Goal: Use online tool/utility: Utilize a website feature to perform a specific function

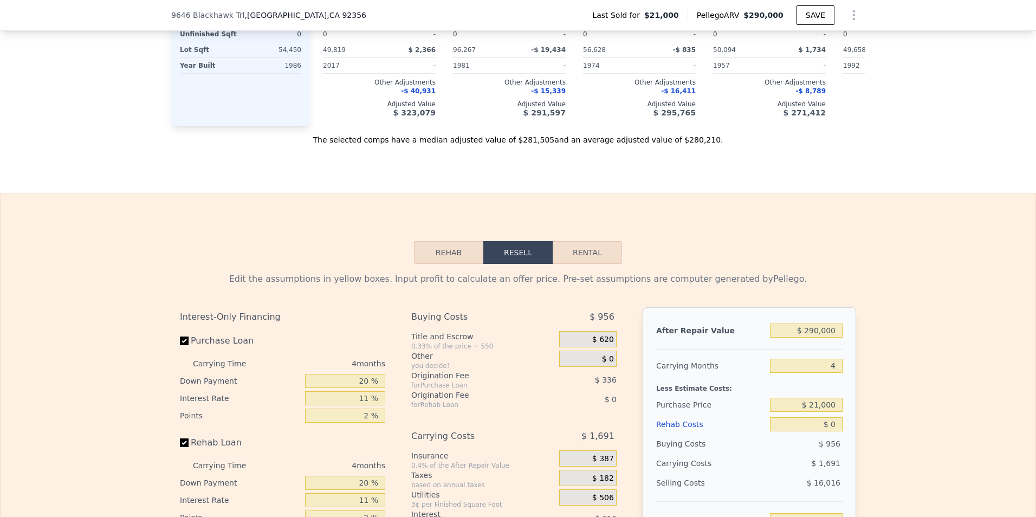
scroll to position [1459, 0]
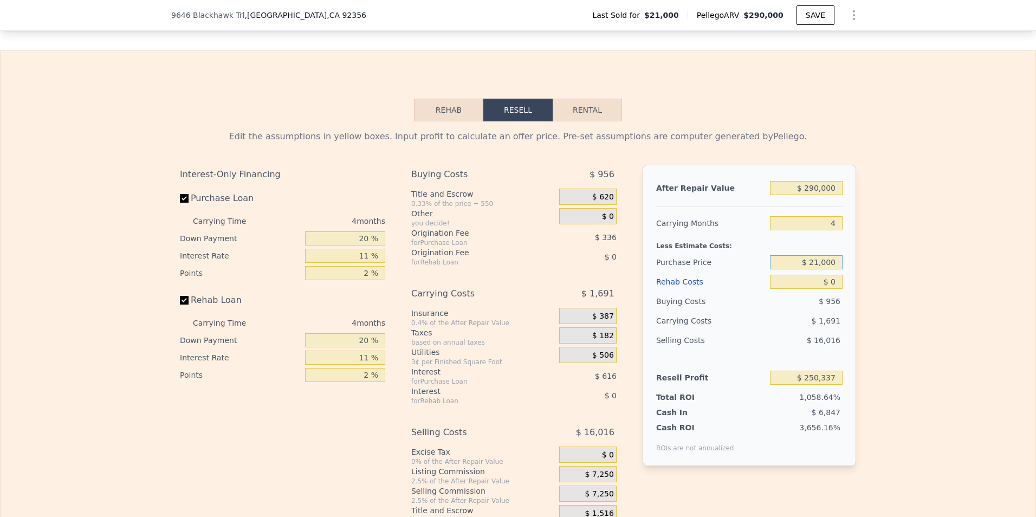
click at [834, 269] on input "$ 21,000" at bounding box center [806, 262] width 73 height 14
type input "$ 125,000"
click at [834, 289] on input "$ 0" at bounding box center [806, 282] width 73 height 14
type input "$ 141,275"
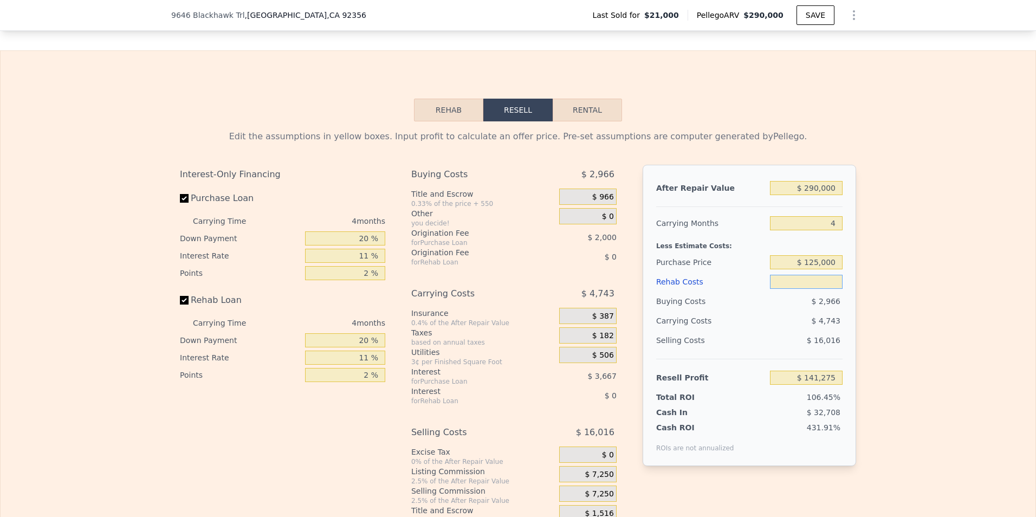
type input "$ 1"
type input "$ 141,274"
type input "$ 10"
type input "$ 141,265"
type input "$ 100"
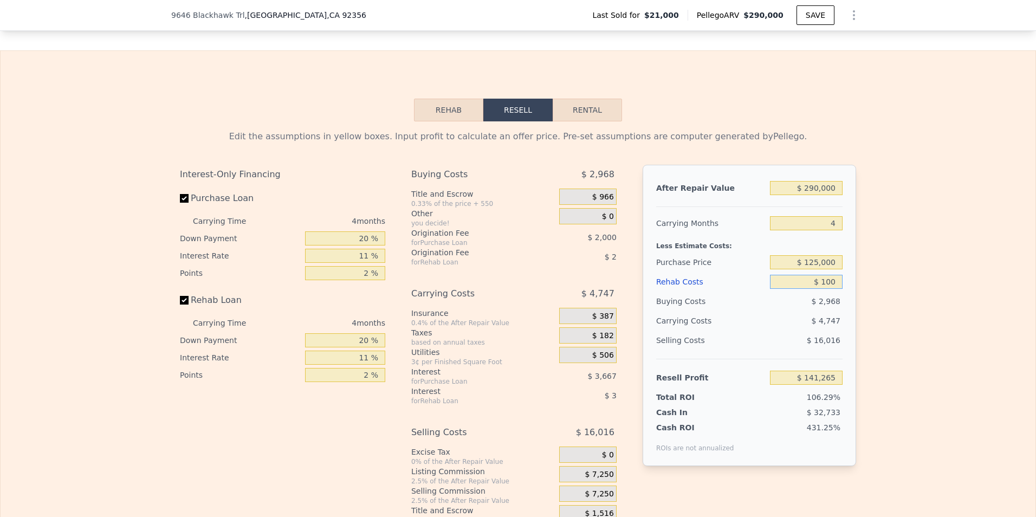
type input "$ 141,169"
type input "$ 1,000"
type input "$ 140,231"
type input "$ 10,000"
type input "$ 130,823"
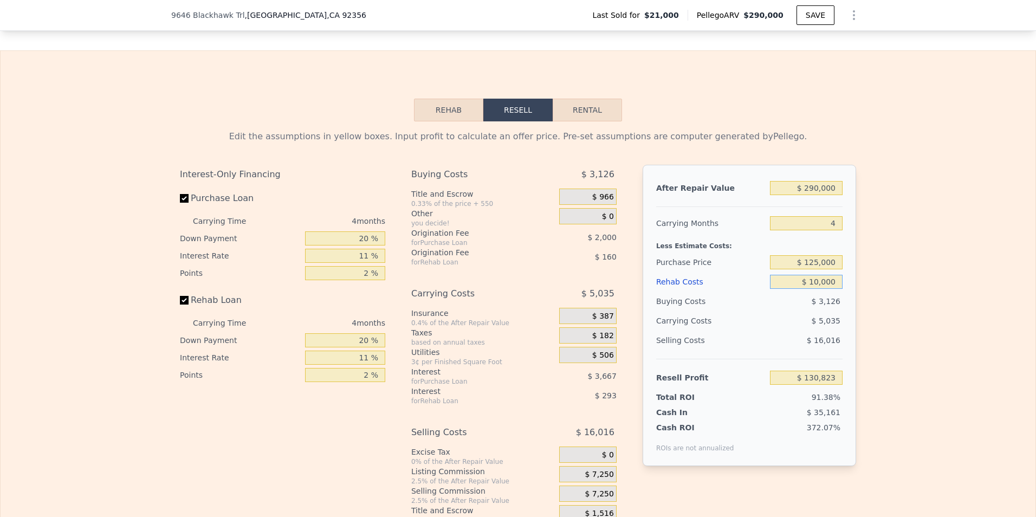
type input "$ 100,000"
type input "$ 36,743"
type input "$ 0"
type input "$ 250,337"
